Goal: Register for event/course

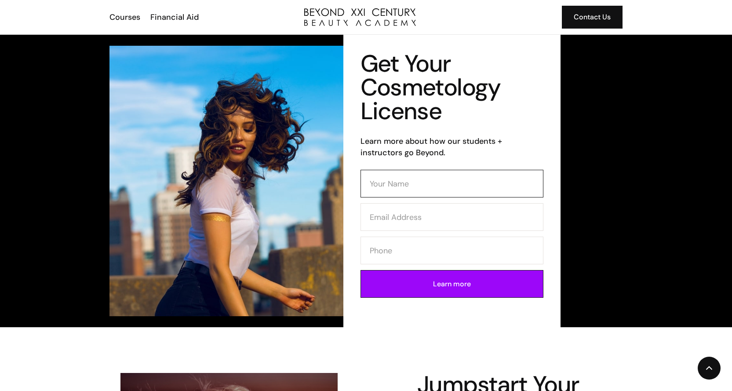
click at [409, 178] on input "Contact Form (Cosmo)" at bounding box center [452, 184] width 183 height 28
type input "[PERSON_NAME]"
type input "[EMAIL_ADDRESS][DOMAIN_NAME]"
type input "7148837253"
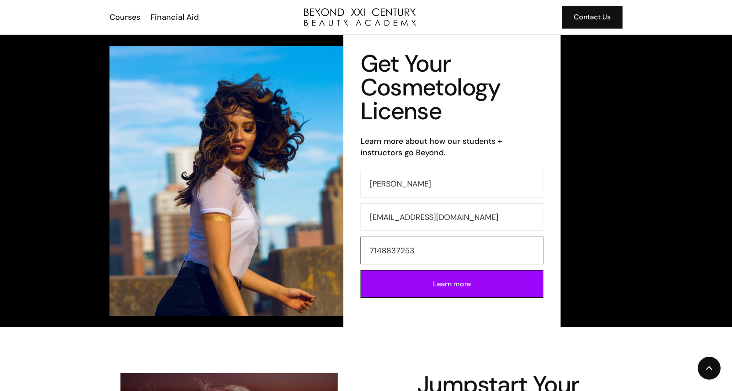
click at [383, 251] on input "7148837253" at bounding box center [452, 251] width 183 height 28
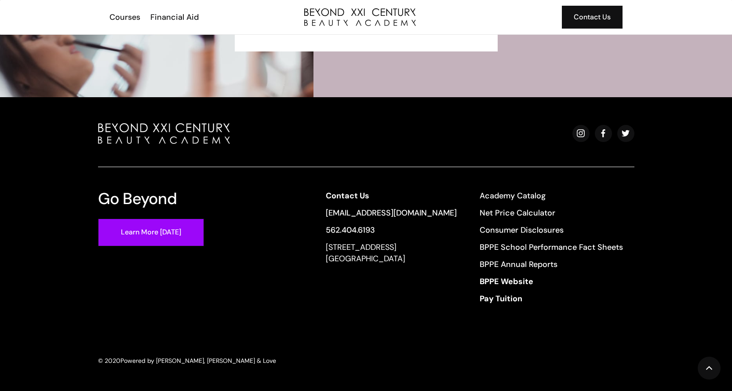
scroll to position [2066, 0]
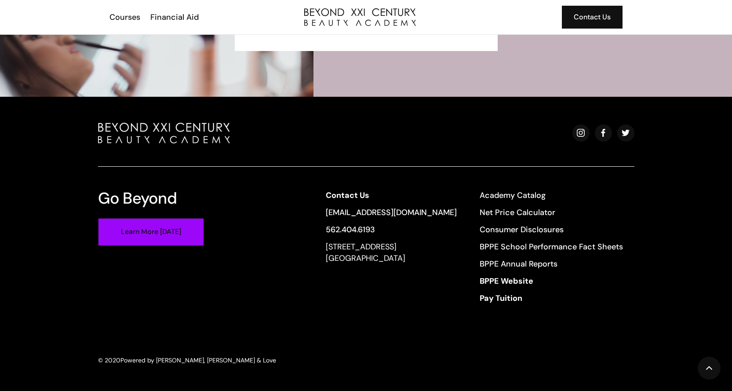
click at [167, 235] on link "Learn More [DATE]" at bounding box center [151, 232] width 106 height 28
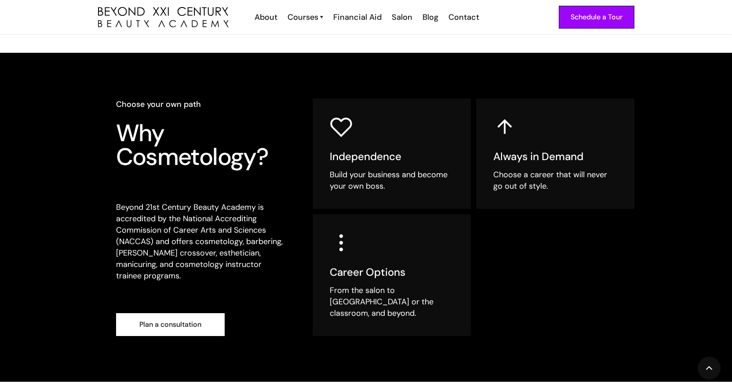
scroll to position [176, 0]
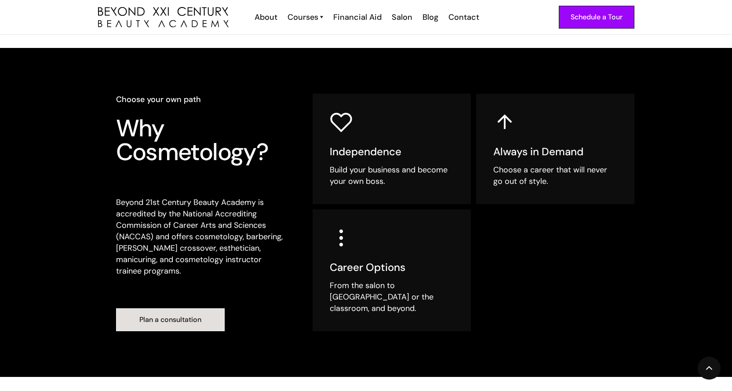
click at [179, 308] on link "Plan a consultation" at bounding box center [170, 319] width 109 height 23
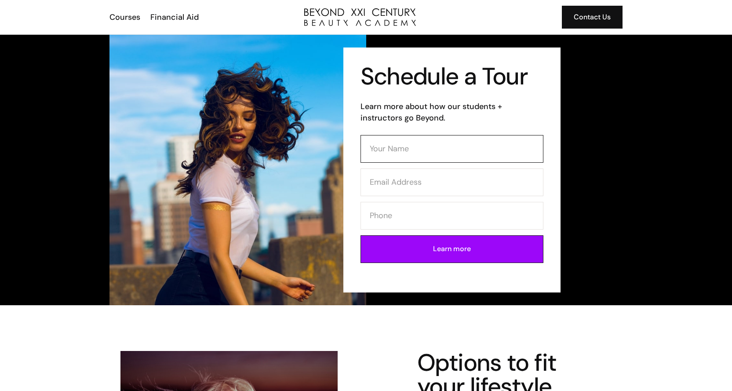
click at [395, 148] on input "Contact Form" at bounding box center [452, 149] width 183 height 28
type input "Elizabeth Garzon"
type input "earnestlizard@yahoo.com"
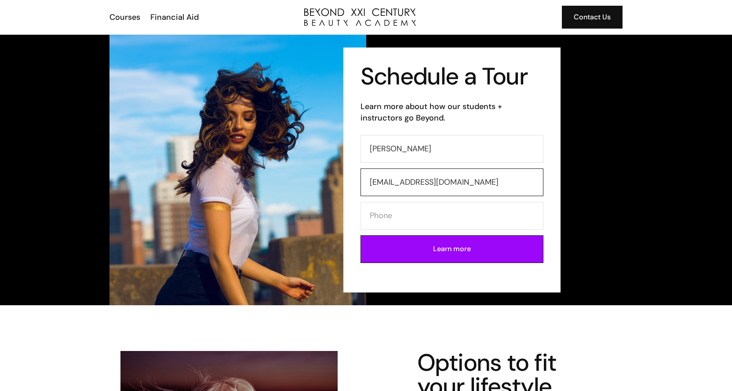
type input "7148837253"
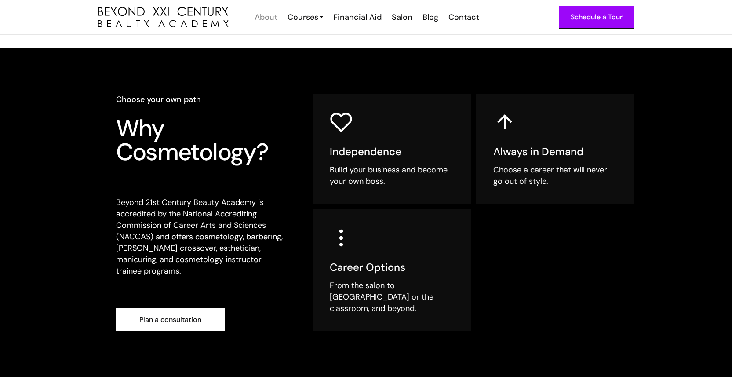
click at [272, 18] on div "About" at bounding box center [266, 16] width 23 height 11
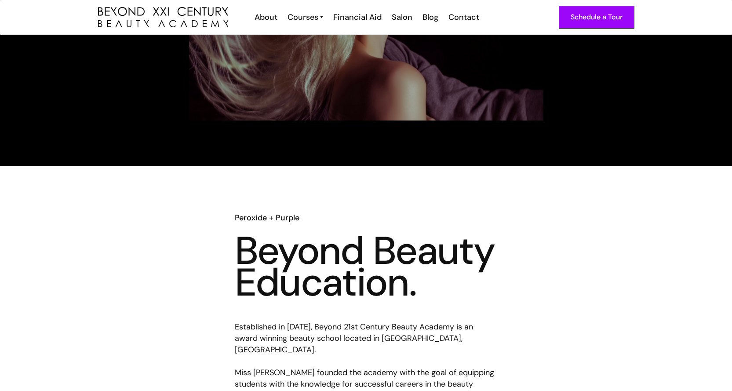
scroll to position [132, 0]
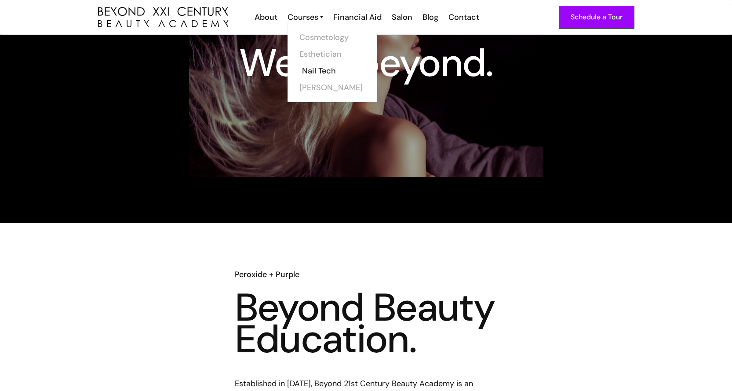
click at [325, 73] on link "Nail Tech" at bounding box center [335, 70] width 66 height 17
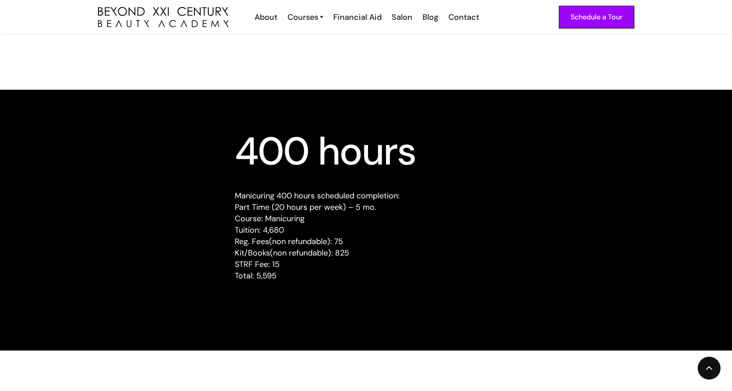
scroll to position [792, 0]
